Goal: Task Accomplishment & Management: Complete application form

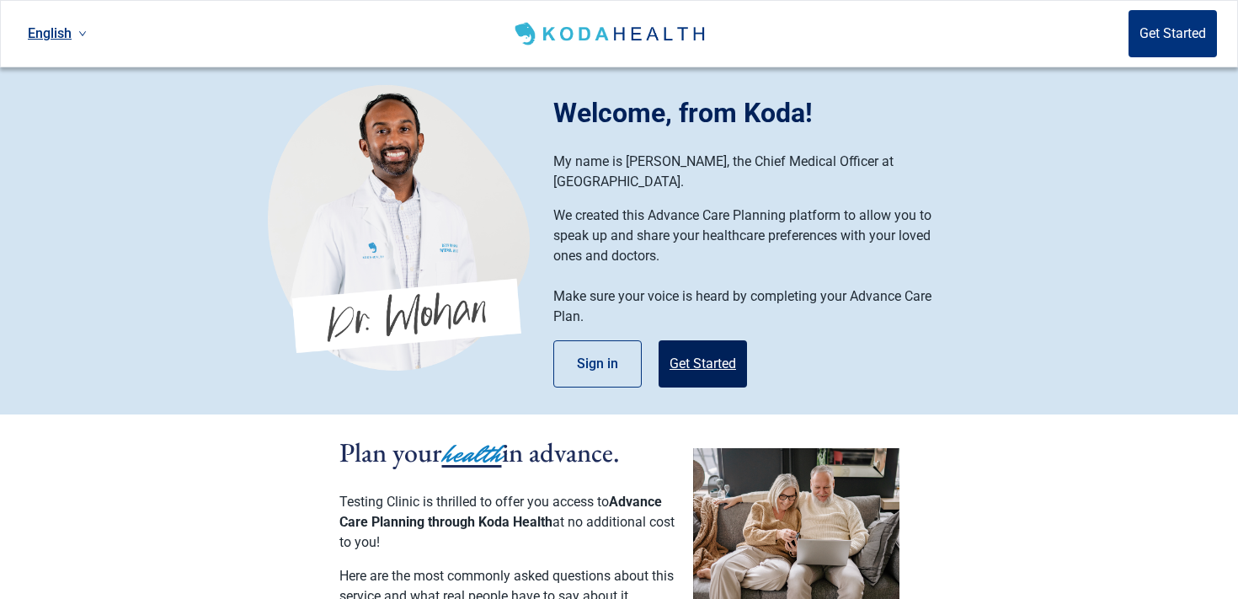
click at [705, 351] on button "Get Started" at bounding box center [703, 363] width 88 height 47
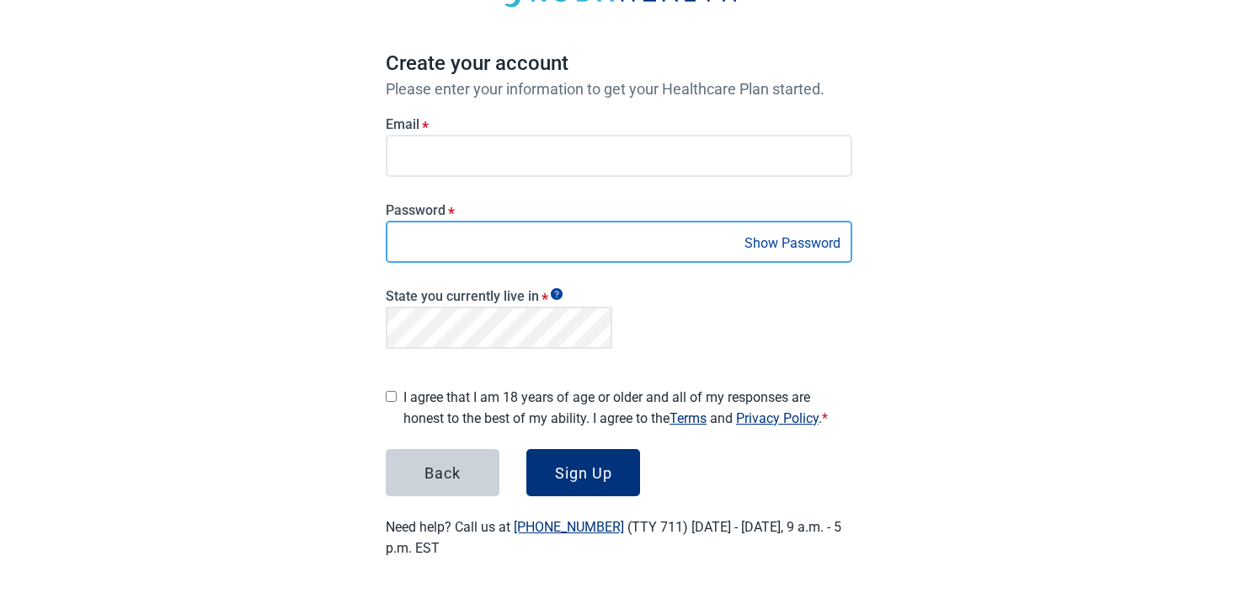
scroll to position [123, 0]
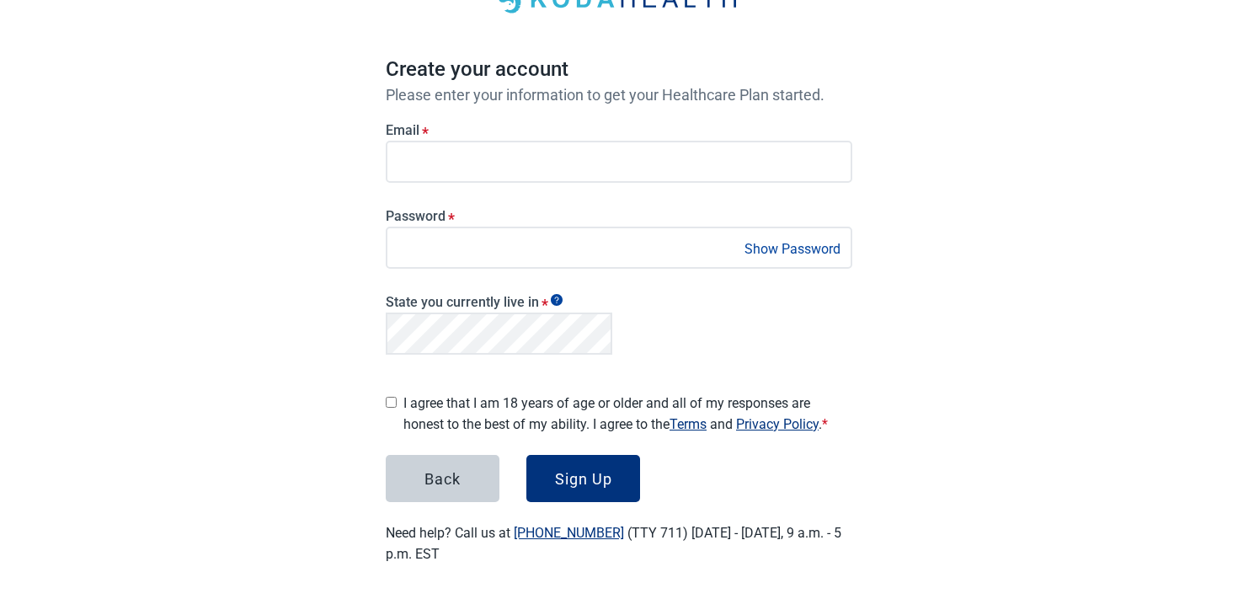
click at [251, 354] on div "English Sign in Create your account Please enter your information to get your H…" at bounding box center [619, 241] width 1238 height 728
click at [568, 461] on button "Sign Up" at bounding box center [583, 478] width 114 height 47
click at [809, 249] on button "Show Password" at bounding box center [792, 249] width 106 height 23
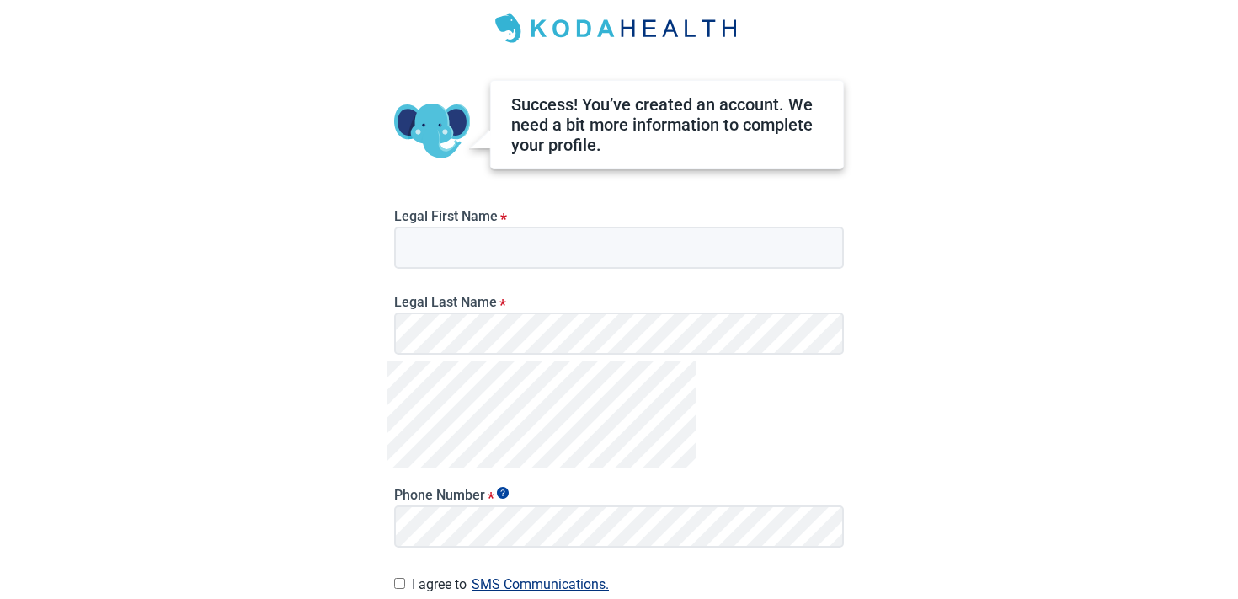
scroll to position [83, 0]
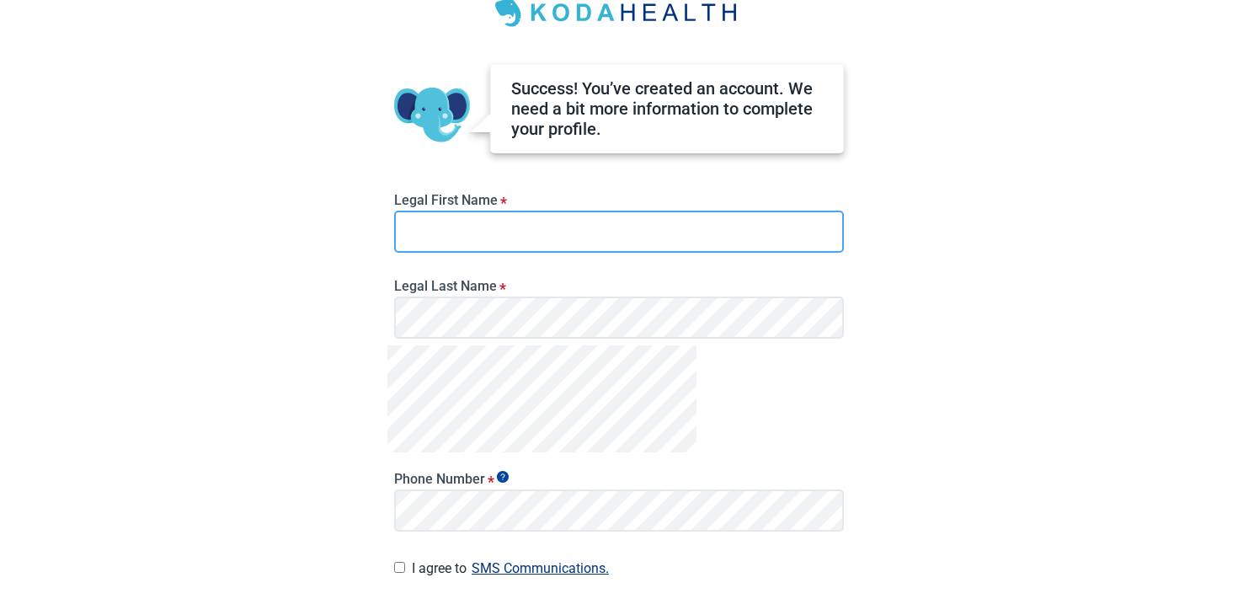
click at [655, 218] on input "Legal First Name *" at bounding box center [619, 232] width 450 height 42
type input "********"
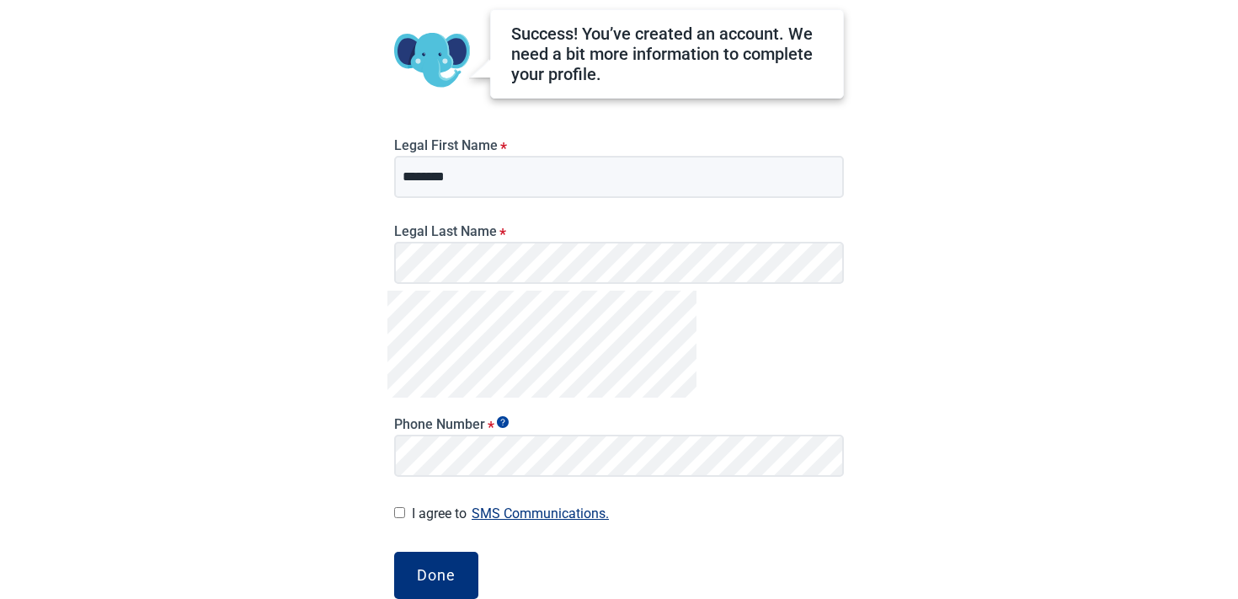
scroll to position [197, 0]
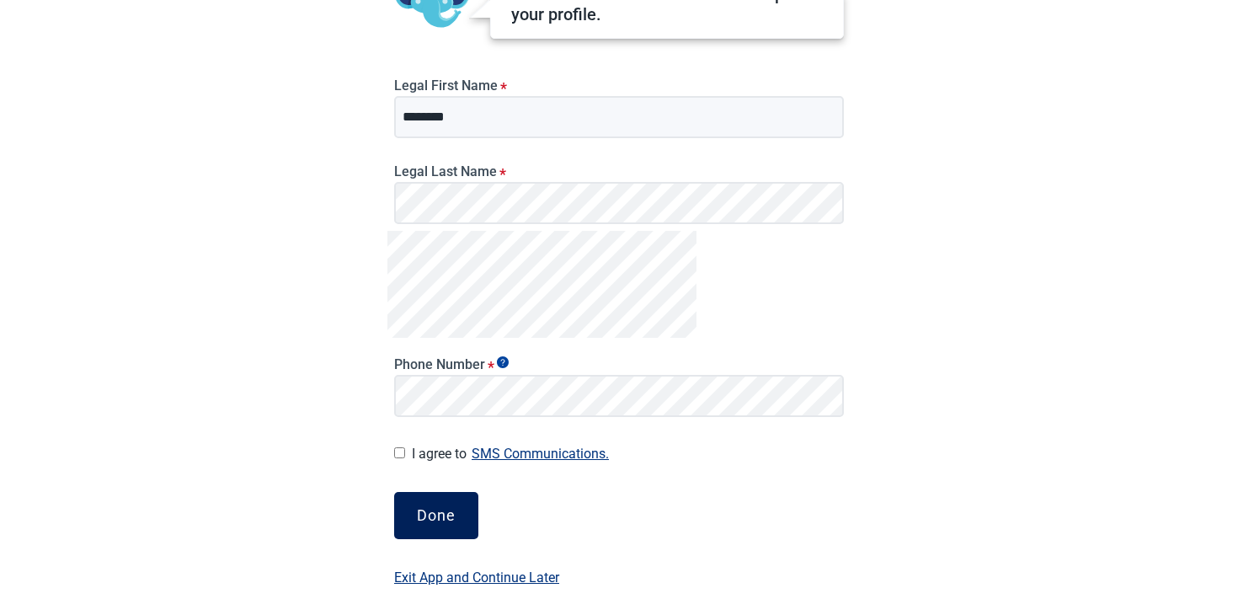
click at [431, 504] on button "Done" at bounding box center [436, 515] width 84 height 47
